Goal: Task Accomplishment & Management: Use online tool/utility

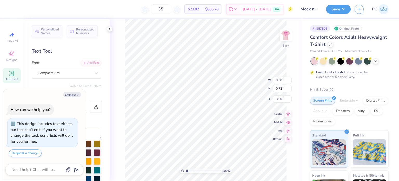
type textarea "x"
type input "4.58"
type textarea "x"
type input "1.99"
type input "0.09"
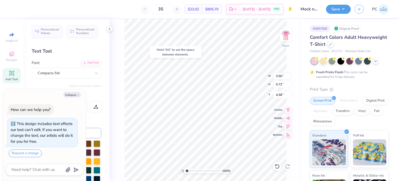
type input "4.22"
type textarea "x"
drag, startPoint x: 284, startPoint y: 84, endPoint x: 275, endPoint y: 84, distance: 9.1
click at [275, 84] on input "0.72" at bounding box center [282, 84] width 19 height 7
type input "2"
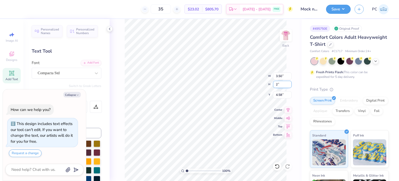
type textarea "x"
type input "9.68"
type input "2.00"
type input "3.95"
type input "2"
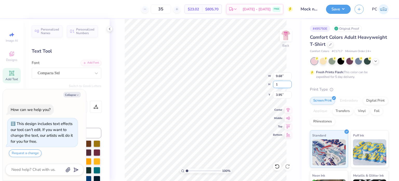
type input "1"
type textarea "x"
type input "4.84"
type input "1.00"
type input "4.45"
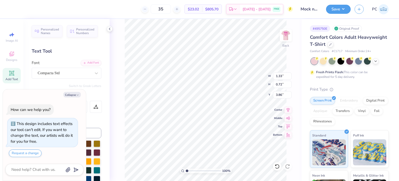
type textarea "x"
type input "4.58"
click at [286, 82] on input "0.7" at bounding box center [282, 84] width 19 height 7
type input "0"
type input "1.00"
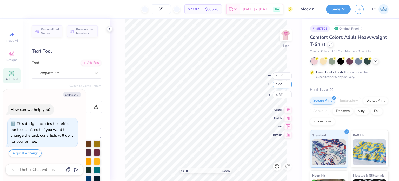
type textarea "x"
type input "1.84"
type input "4.45"
type textarea "x"
type input "3.00"
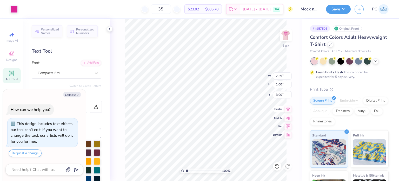
click at [288, 108] on icon at bounding box center [288, 109] width 3 height 4
type textarea "x"
drag, startPoint x: 285, startPoint y: 77, endPoint x: 277, endPoint y: 76, distance: 7.8
click at [277, 76] on input "7.04" at bounding box center [282, 75] width 19 height 7
type input "710"
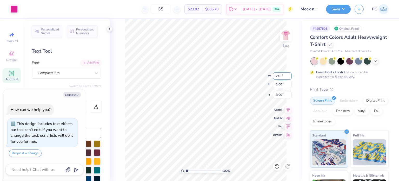
type textarea "x"
type input "14.24"
type input "2.02"
type input "2.49"
type input "1"
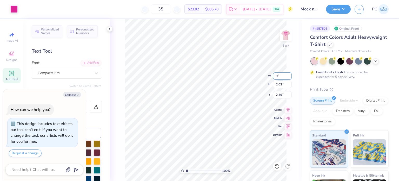
type input "9"
type textarea "x"
type input "9.00"
type input "1.28"
click at [285, 94] on input "2.86" at bounding box center [282, 94] width 19 height 7
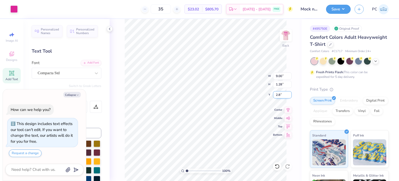
type input "2"
type input "3"
type textarea "x"
type input "3.00"
click at [287, 109] on icon at bounding box center [288, 109] width 7 height 6
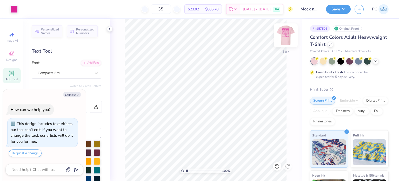
click at [290, 33] on img at bounding box center [286, 35] width 21 height 21
click at [286, 39] on img at bounding box center [286, 35] width 21 height 21
click at [284, 37] on img at bounding box center [286, 35] width 21 height 21
click at [272, 79] on div "100 % Back W 9.00 9.00 " H 1.28 1.28 " Y 3.00 3.00 " Center Middle Top Bottom" at bounding box center [206, 100] width 192 height 162
type textarea "x"
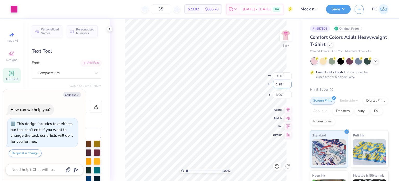
drag, startPoint x: 283, startPoint y: 85, endPoint x: 277, endPoint y: 84, distance: 6.0
click at [277, 84] on input "1.28" at bounding box center [282, 84] width 19 height 7
type input "1.2"
type textarea "x"
type input "8.45"
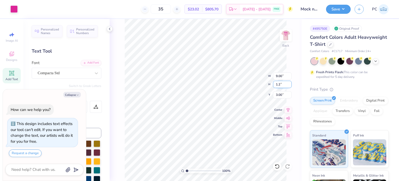
type input "1.20"
type input "3.04"
click at [284, 92] on input "3.04" at bounding box center [282, 94] width 19 height 7
click at [338, 10] on button "Save" at bounding box center [338, 8] width 25 height 9
type textarea "x"
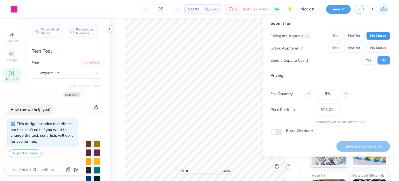
click at [374, 38] on button "No Marks" at bounding box center [379, 36] width 24 height 8
click at [376, 43] on div "Collegiate Approval Yes Not Yet No Marks Greek Approval Yes Not Yet No Marks Se…" at bounding box center [331, 48] width 120 height 33
click at [375, 48] on button "No Marks" at bounding box center [379, 48] width 24 height 8
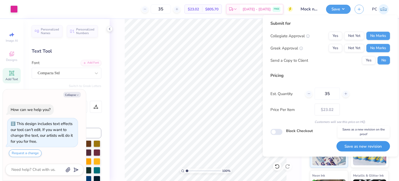
click at [355, 148] on button "Save as new revision" at bounding box center [364, 146] width 54 height 11
type input "$23.02"
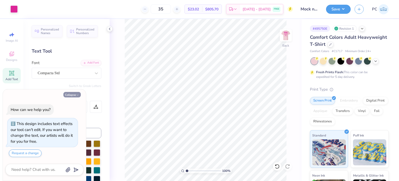
click at [68, 94] on button "Collapse" at bounding box center [71, 94] width 17 height 5
type textarea "x"
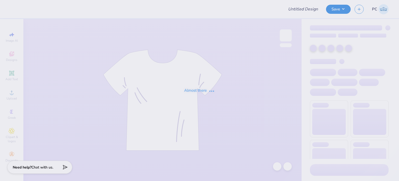
type input "HFB SHIRT CHEAP!"
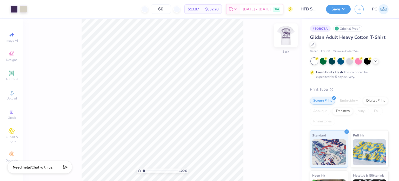
click at [286, 40] on img at bounding box center [286, 35] width 21 height 21
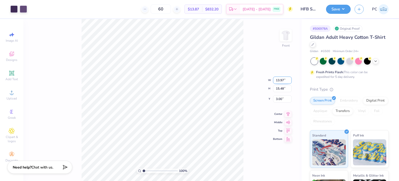
drag, startPoint x: 285, startPoint y: 78, endPoint x: 277, endPoint y: 80, distance: 9.1
click at [277, 80] on input "13.97" at bounding box center [282, 79] width 19 height 7
type input "12.50"
type input "13.85"
click at [285, 93] on input "3.81" at bounding box center [282, 94] width 19 height 7
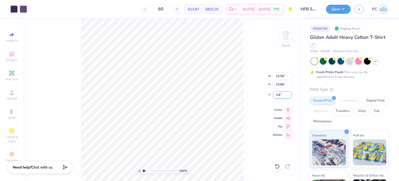
type input "3"
type input "3.00"
click at [289, 110] on icon at bounding box center [288, 109] width 3 height 4
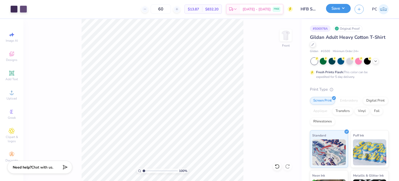
click at [336, 7] on button "Save" at bounding box center [338, 8] width 25 height 9
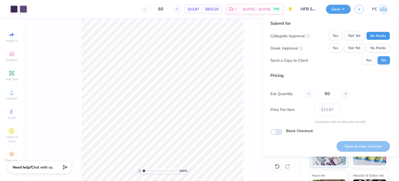
click at [376, 38] on button "No Marks" at bounding box center [379, 36] width 24 height 8
click at [382, 52] on button "No Marks" at bounding box center [379, 48] width 24 height 8
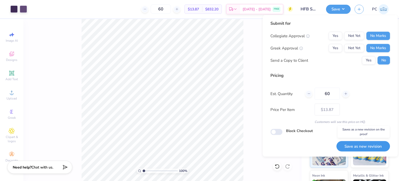
click at [353, 144] on button "Save as new revision" at bounding box center [364, 146] width 54 height 11
type input "$13.87"
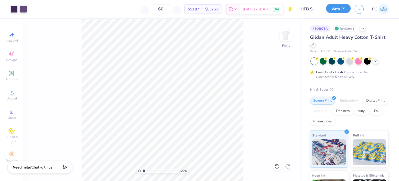
click at [337, 5] on button "Save" at bounding box center [338, 8] width 25 height 9
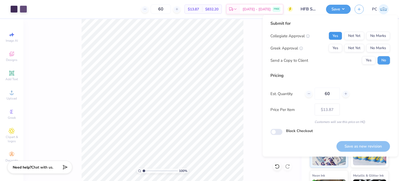
click at [341, 39] on button "Yes" at bounding box center [336, 36] width 14 height 8
click at [385, 45] on button "No Marks" at bounding box center [379, 48] width 24 height 8
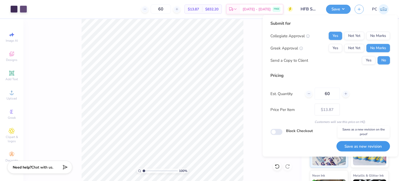
click at [364, 144] on button "Save as new revision" at bounding box center [364, 146] width 54 height 11
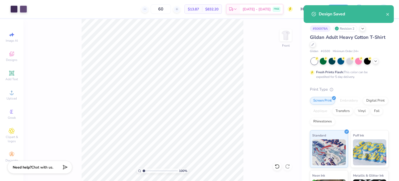
type input "– –"
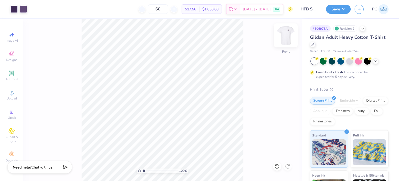
click at [284, 38] on img at bounding box center [286, 35] width 21 height 21
